Goal: Use online tool/utility: Utilize a website feature to perform a specific function

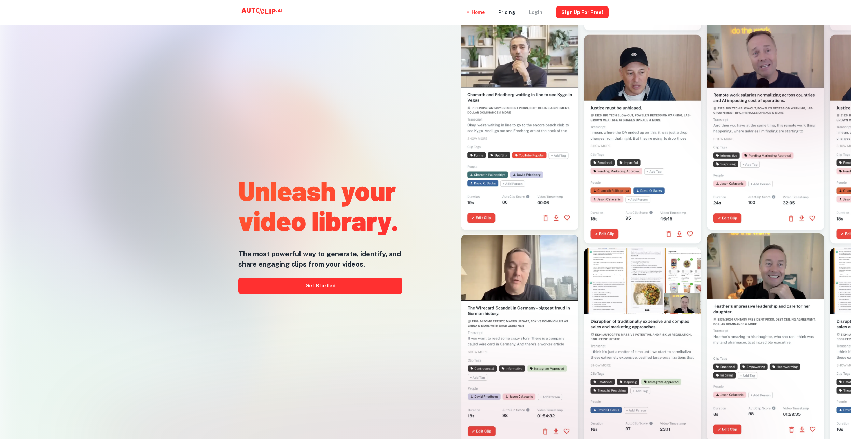
click at [542, 13] on div "Login" at bounding box center [535, 12] width 13 height 25
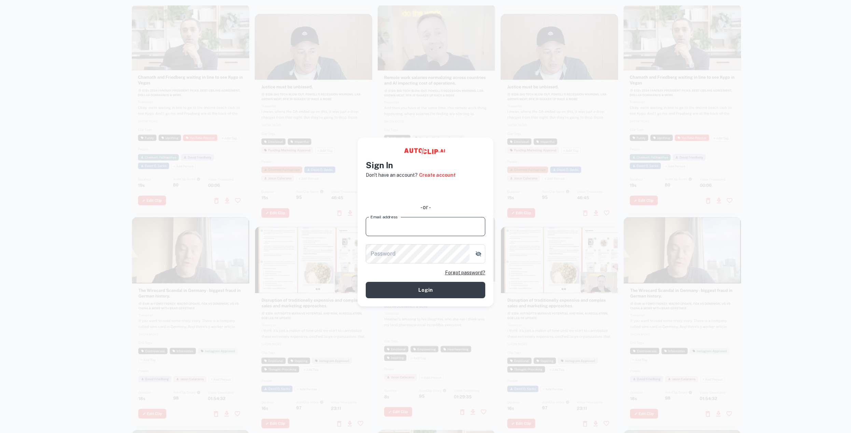
click at [409, 231] on input "Email address" at bounding box center [425, 226] width 119 height 19
type input "[EMAIL_ADDRESS][DOMAIN_NAME]"
click at [366, 282] on button "Login" at bounding box center [425, 290] width 119 height 16
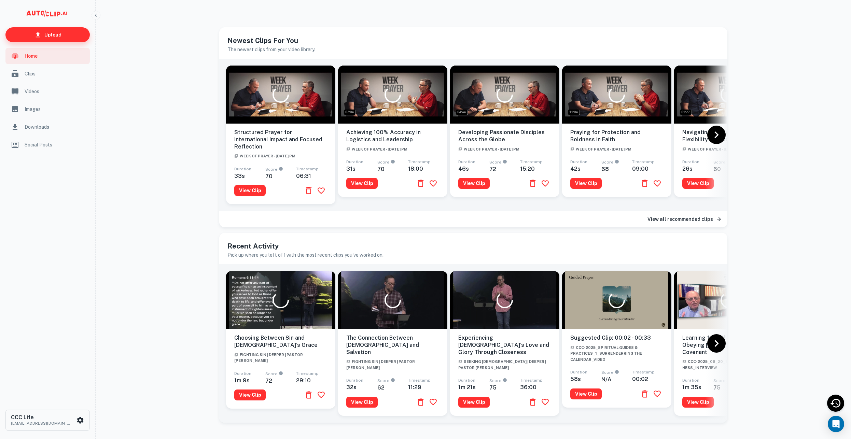
click at [48, 34] on p "Upload" at bounding box center [52, 35] width 17 height 8
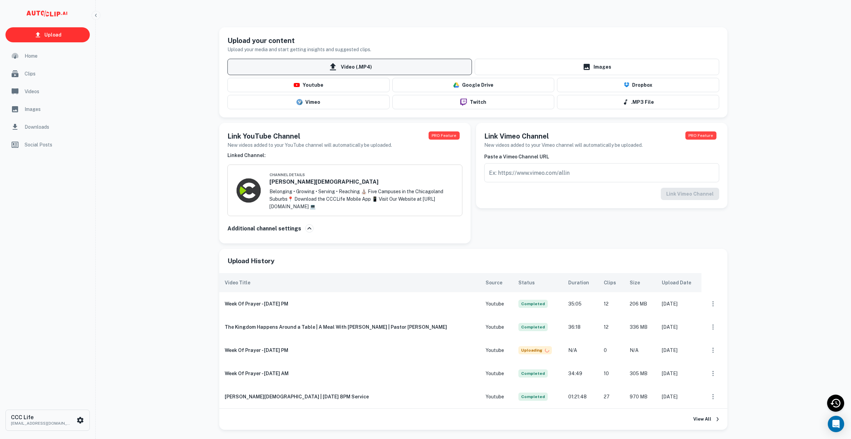
click at [277, 68] on span "Video (.MP4)" at bounding box center [349, 67] width 244 height 16
click at [0, 0] on input "Video (.MP4)" at bounding box center [0, 0] width 0 height 0
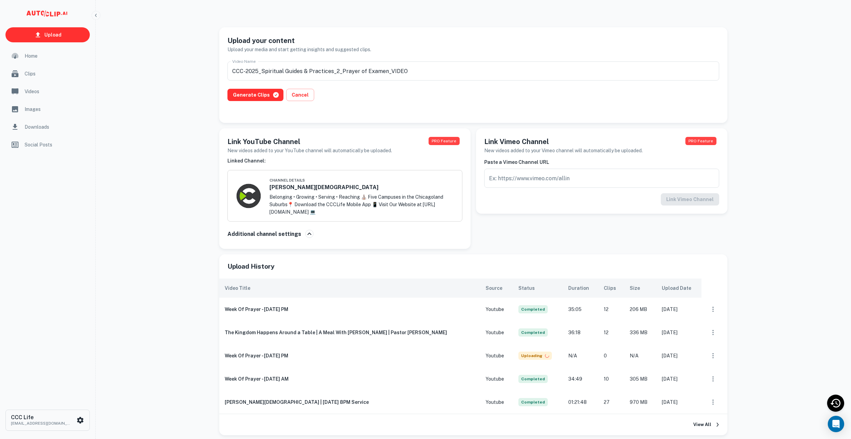
click at [251, 101] on div "Generate Clips Cancel" at bounding box center [472, 99] width 491 height 20
click at [251, 98] on button "Generate Clips" at bounding box center [255, 95] width 56 height 12
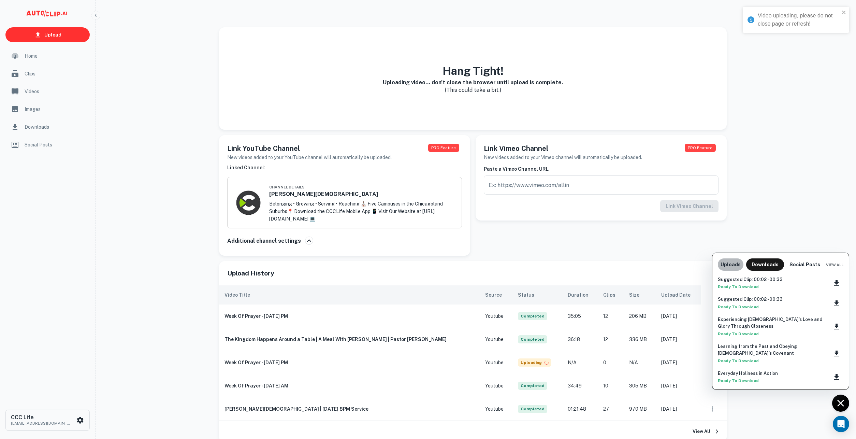
click at [730, 265] on button "Uploads" at bounding box center [731, 264] width 26 height 12
